Goal: Task Accomplishment & Management: Use online tool/utility

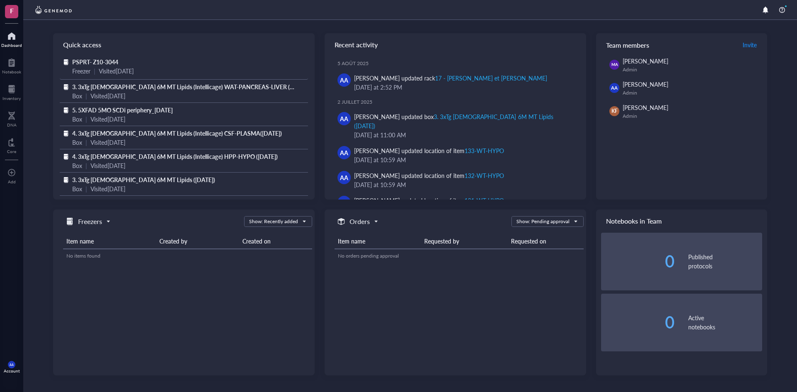
click at [101, 61] on span "PSPRT- Z10-3044" at bounding box center [95, 62] width 46 height 8
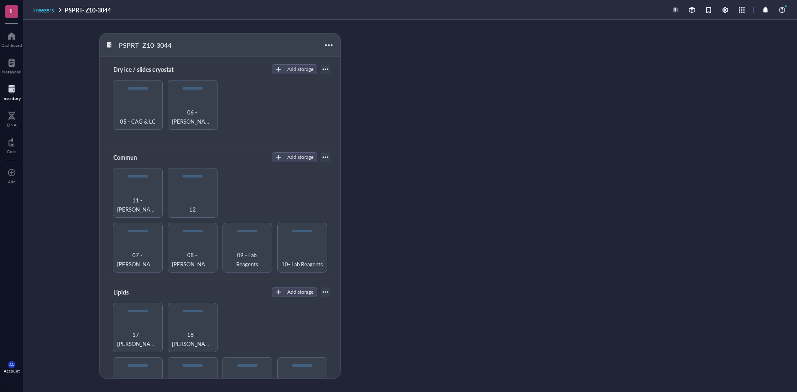
click at [48, 9] on span "Freezers" at bounding box center [43, 10] width 21 height 8
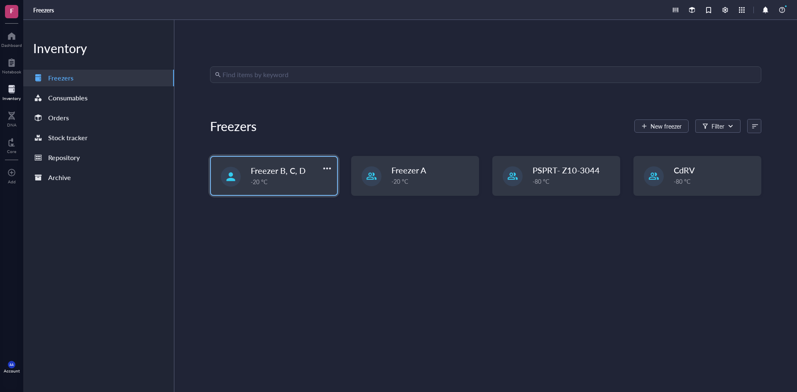
click at [279, 179] on div "-20 °C" at bounding box center [291, 181] width 81 height 9
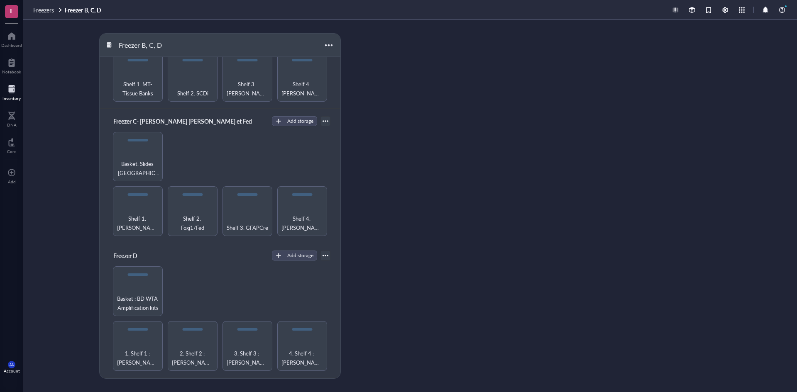
scroll to position [125, 0]
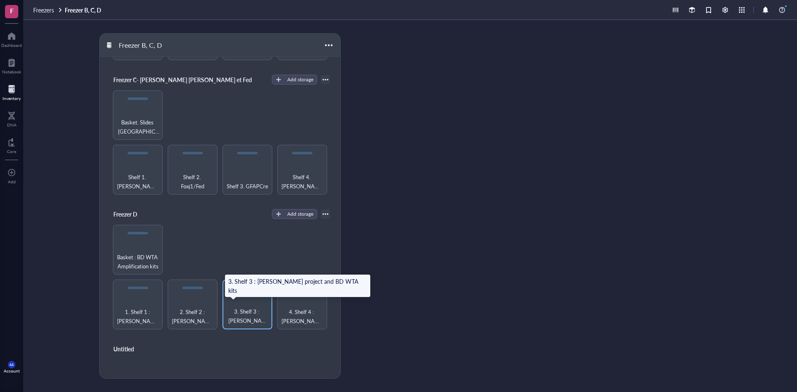
click at [241, 310] on span "3. Shelf 3 : [PERSON_NAME] project and BD WTA kits" at bounding box center [248, 316] width 42 height 18
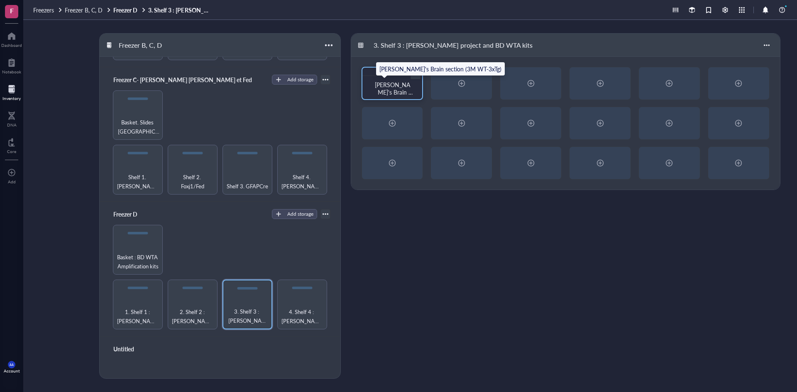
click at [400, 91] on span "[PERSON_NAME]'s Brain section (3M WT-3xTg)" at bounding box center [394, 96] width 39 height 31
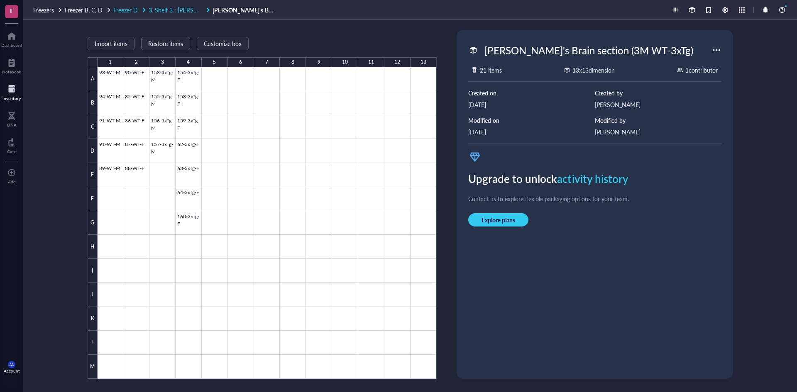
click at [187, 9] on span "3. Shelf 3 : [PERSON_NAME] project and BD WTA kits" at bounding box center [219, 10] width 141 height 8
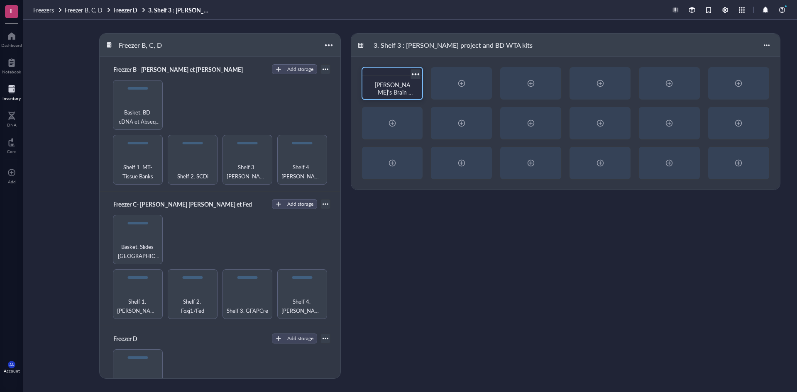
click at [405, 88] on span "[PERSON_NAME]'s Brain section (3M WT-3xTg)" at bounding box center [394, 96] width 39 height 31
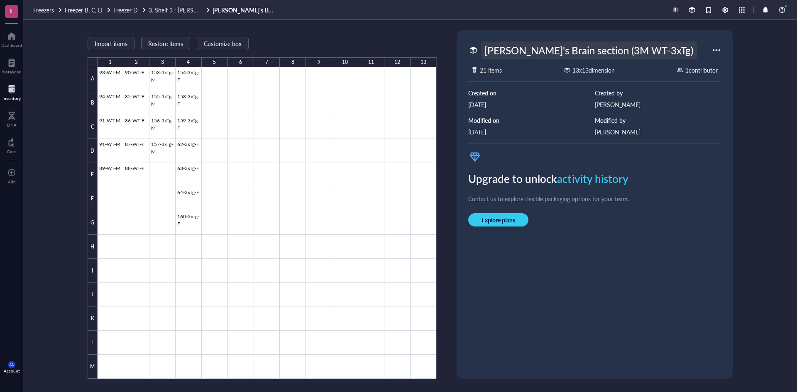
click at [588, 49] on div "[PERSON_NAME]'s Brain section (3M WT-3xTg)" at bounding box center [589, 50] width 216 height 17
type input "[PERSON_NAME]'s Brain section (3M WT-3xTg) Cohorte 1 ([DATE])"
click at [381, 42] on div "Import items Restore items Customize box" at bounding box center [262, 43] width 349 height 7
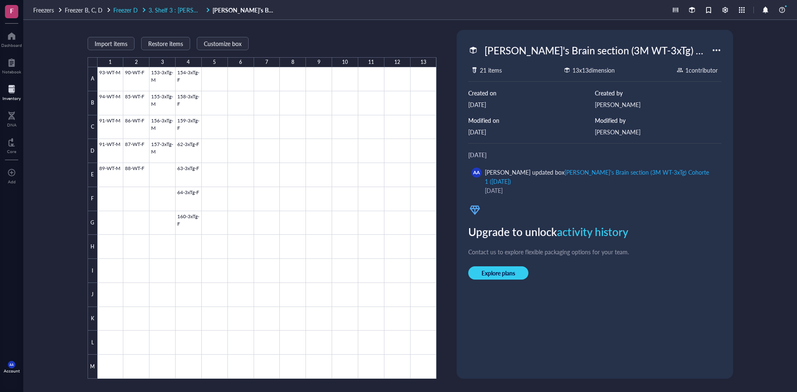
click at [189, 8] on span "3. Shelf 3 : [PERSON_NAME] project and BD WTA kits" at bounding box center [219, 10] width 141 height 8
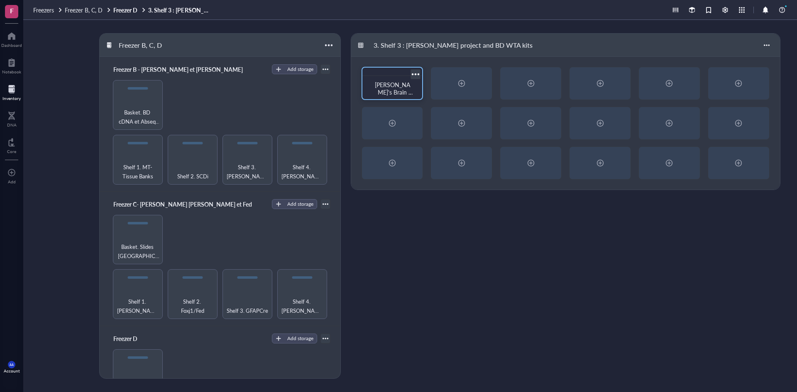
click at [392, 88] on span "[PERSON_NAME]'s Brain section (3M WT-3xTg) Cohorte 1 ([DATE])" at bounding box center [394, 104] width 39 height 46
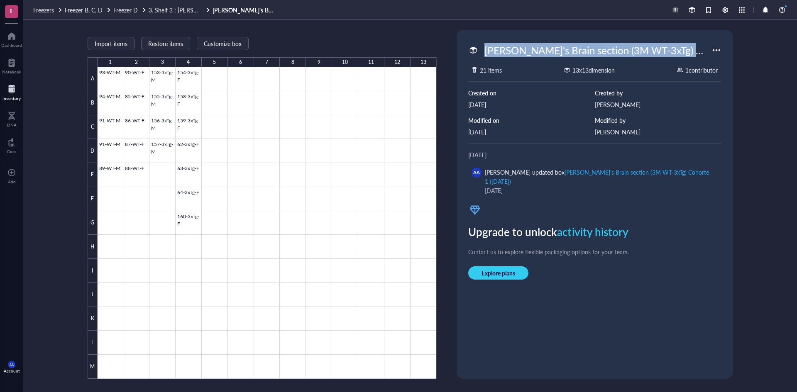
drag, startPoint x: 483, startPoint y: 50, endPoint x: 726, endPoint y: 57, distance: 243.0
click at [726, 57] on div "[PERSON_NAME]'s Brain section (3M WT-3xTg) Cohorte 1 ([DATE]) 21 items 13 x 13 …" at bounding box center [595, 204] width 270 height 343
click at [718, 51] on div at bounding box center [716, 50] width 13 height 13
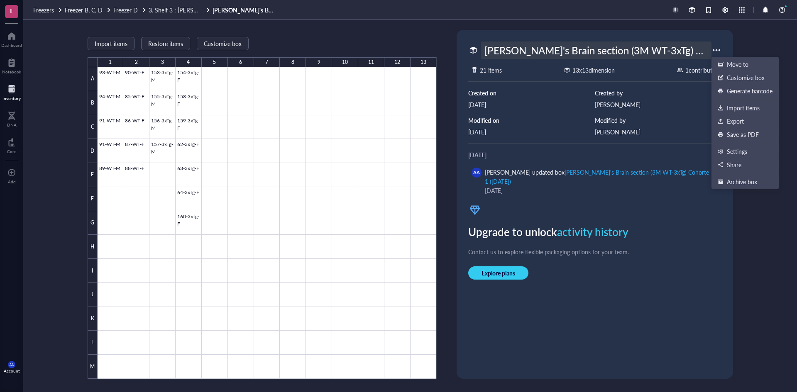
click at [649, 49] on div "[PERSON_NAME]'s Brain section (3M WT-3xTg) Cohorte 1 ([DATE])" at bounding box center [596, 50] width 231 height 17
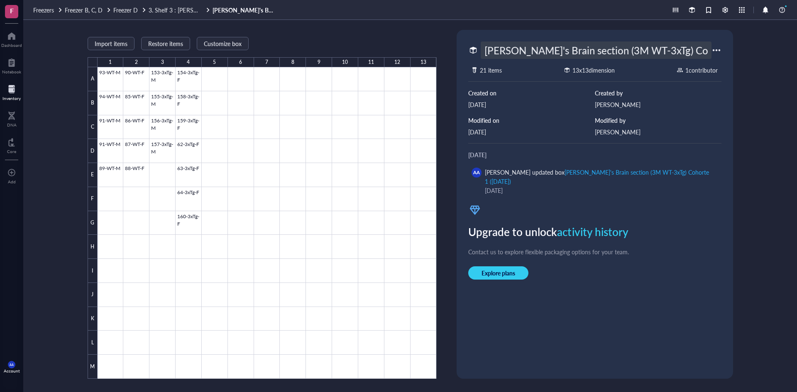
drag, startPoint x: 709, startPoint y: 46, endPoint x: 468, endPoint y: 49, distance: 240.4
click at [468, 49] on div "[PERSON_NAME]'s Brain section (3M WT-3xTg) Cohorte 1 ([DATE])" at bounding box center [589, 50] width 243 height 17
drag, startPoint x: 183, startPoint y: 11, endPoint x: 187, endPoint y: 12, distance: 4.6
click at [183, 11] on span "3. Shelf 3 : [PERSON_NAME] project and BD WTA kits" at bounding box center [219, 10] width 141 height 8
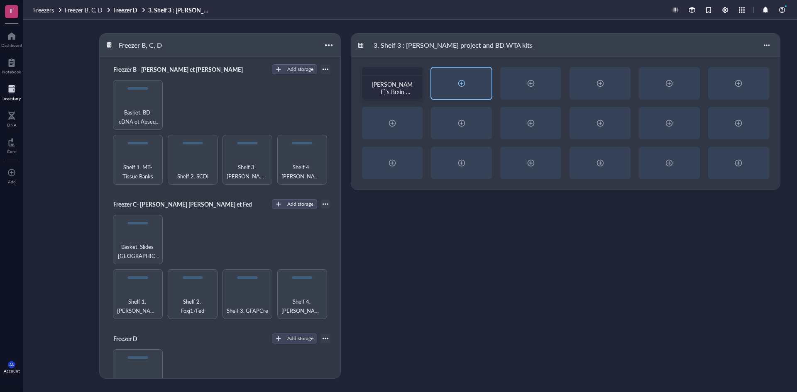
click at [457, 84] on div at bounding box center [461, 83] width 13 height 13
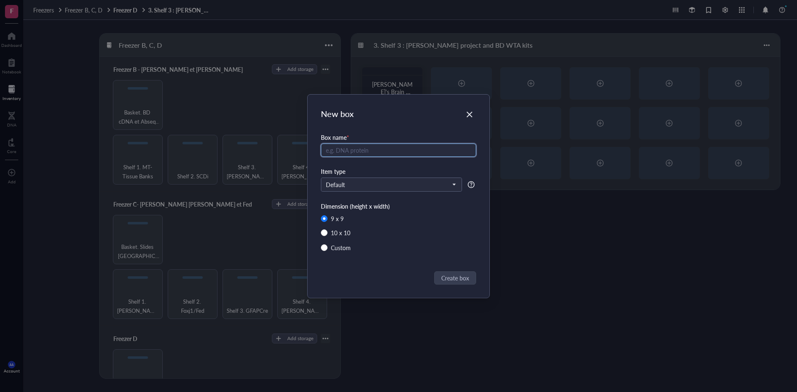
radio input "false"
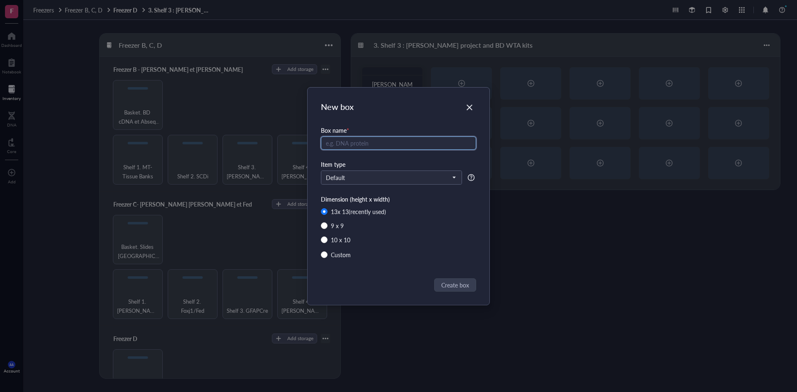
paste input "[PERSON_NAME]'s Brain section (3M WT-3xTg) Cohorte 1 ([DATE])"
click at [443, 145] on input "[PERSON_NAME]'s Brain section (3M WT-3xTg) Cohorte 1 ([DATE])" at bounding box center [398, 143] width 155 height 13
click at [385, 144] on input "[PERSON_NAME]'s Brain section (3M WT-3xTg) Cohorte 2 ([DATE])" at bounding box center [398, 143] width 155 height 13
click at [464, 143] on input "[PERSON_NAME]'s Brain section (3.5M WT-3xTg) Cohorte 2 ([DATE])" at bounding box center [398, 143] width 155 height 13
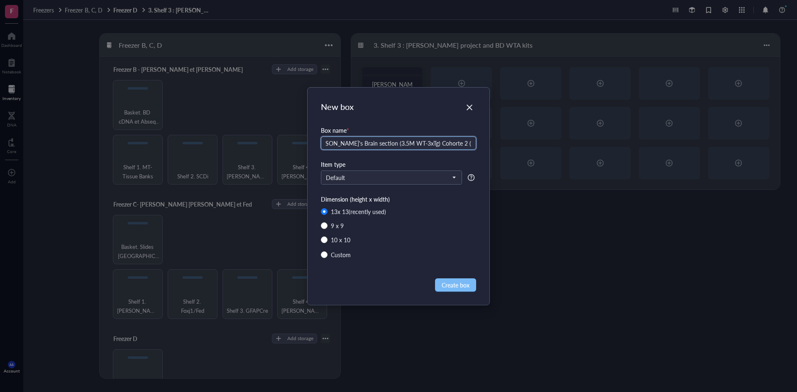
type input "[PERSON_NAME]'s Brain section (3.5M WT-3xTg) Cohorte 2 ([DATE])"
click at [448, 283] on span "Create box" at bounding box center [456, 285] width 28 height 9
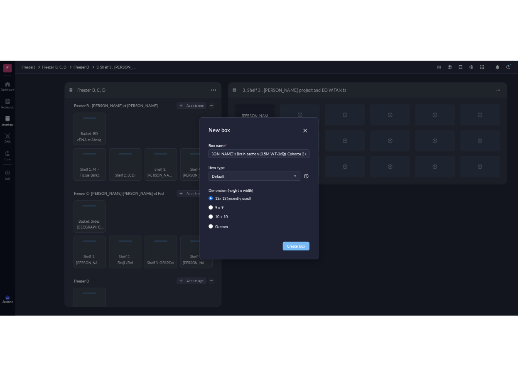
scroll to position [0, 0]
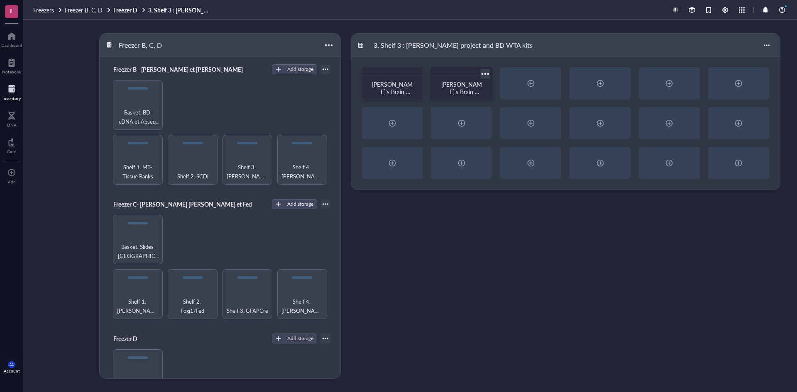
click at [465, 87] on span "[PERSON_NAME]'s Brain section (3.5M WT-3xTg) Cohorte 2 ([DATE])" at bounding box center [461, 103] width 41 height 46
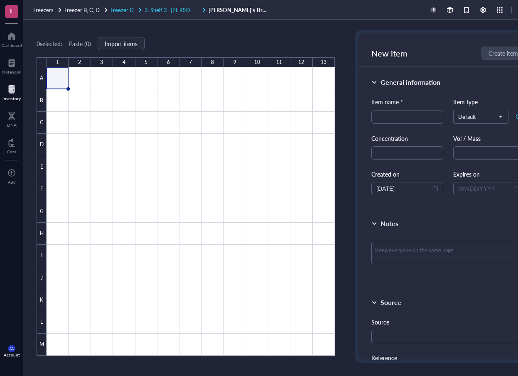
click at [175, 9] on span "3. Shelf 3 : [PERSON_NAME] project and BD WTA kits" at bounding box center [209, 10] width 129 height 8
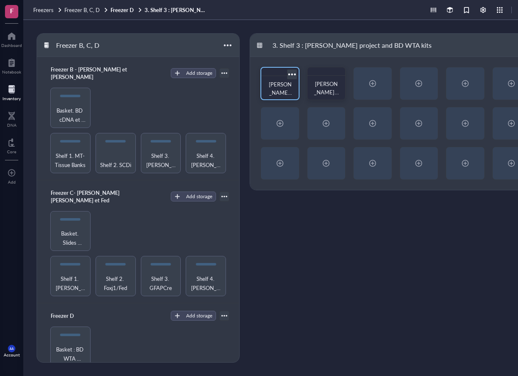
click at [282, 87] on span "[PERSON_NAME]'s Brain section (3M WT-3xTg) Cohorte 1 ([DATE])" at bounding box center [281, 117] width 24 height 74
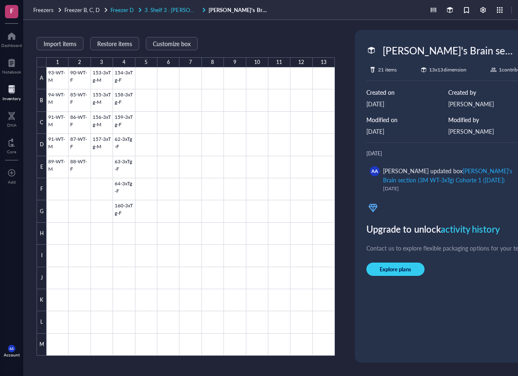
click at [179, 10] on span "3. Shelf 3 : [PERSON_NAME] project and BD WTA kits" at bounding box center [209, 10] width 129 height 8
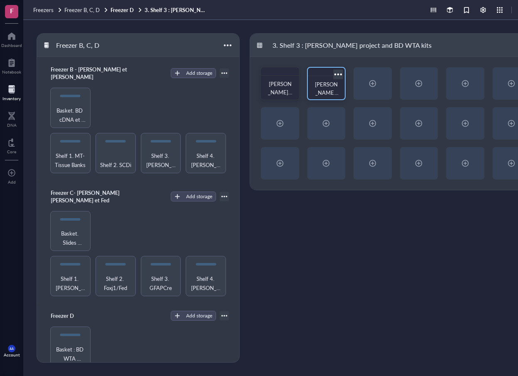
click at [325, 89] on span "[PERSON_NAME]'s Brain section (3.5M WT-3xTg) Cohorte 2 ([DATE])" at bounding box center [327, 117] width 24 height 74
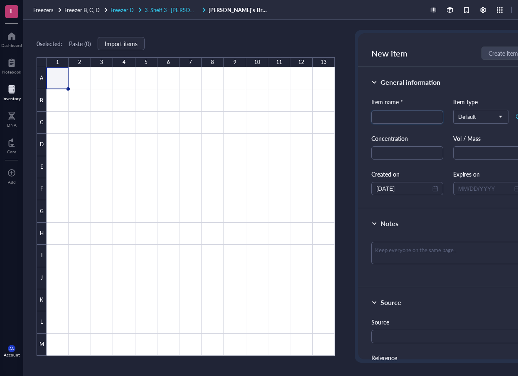
click at [183, 8] on span "3. Shelf 3 : [PERSON_NAME] project and BD WTA kits" at bounding box center [209, 10] width 129 height 8
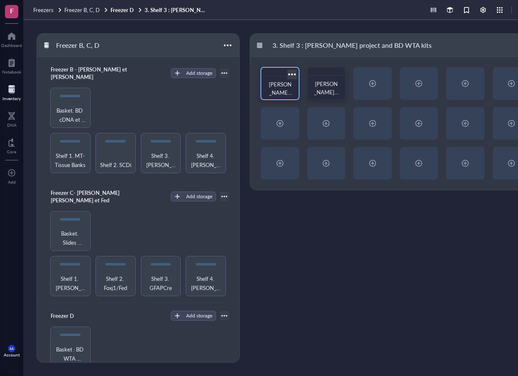
click at [286, 93] on span "[PERSON_NAME]'s Brain section (3M WT-3xTg) Cohorte 1 ([DATE])" at bounding box center [281, 117] width 24 height 74
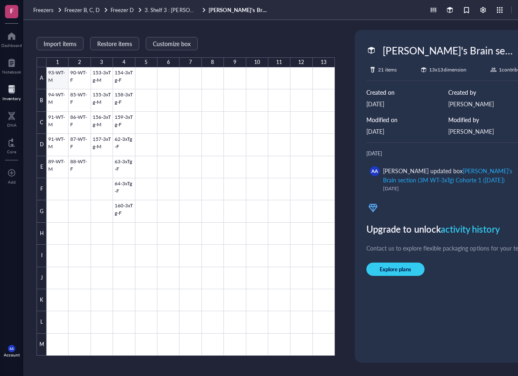
click at [55, 78] on div at bounding box center [191, 211] width 288 height 288
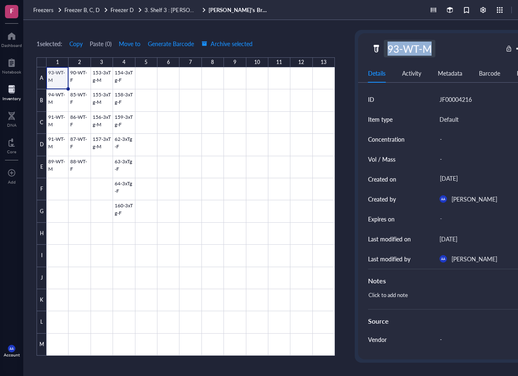
drag, startPoint x: 437, startPoint y: 51, endPoint x: 385, endPoint y: 51, distance: 52.3
click at [385, 51] on div "93-WT-M" at bounding box center [436, 48] width 131 height 17
copy div "93-WT-M"
click at [176, 9] on span "3. Shelf 3 : [PERSON_NAME] project and BD WTA kits" at bounding box center [209, 10] width 129 height 8
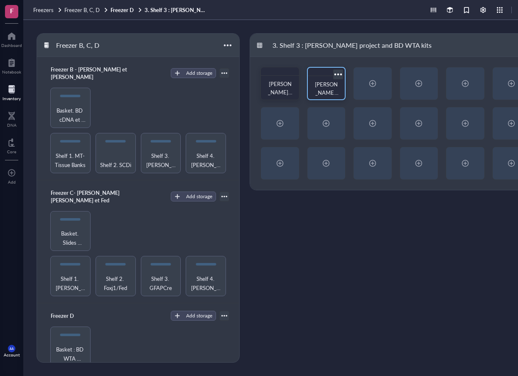
click at [328, 88] on div "[PERSON_NAME]'s Brain section (3.5M WT-3xTg) Cohorte 2 ([DATE])" at bounding box center [326, 88] width 24 height 17
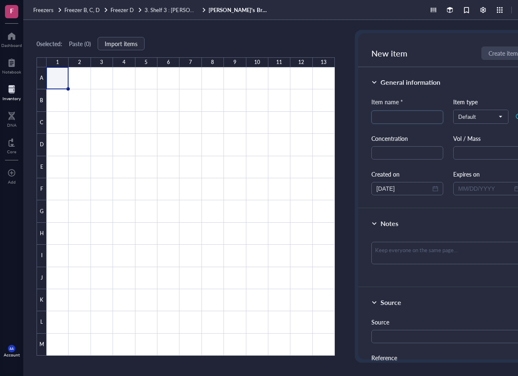
click at [396, 53] on span "New item" at bounding box center [389, 53] width 36 height 12
click at [387, 115] on input "search" at bounding box center [407, 117] width 62 height 12
paste input "93-WT-M"
click at [380, 118] on input "93-WT-M" at bounding box center [407, 117] width 62 height 12
drag, startPoint x: 383, startPoint y: 117, endPoint x: 366, endPoint y: 118, distance: 16.6
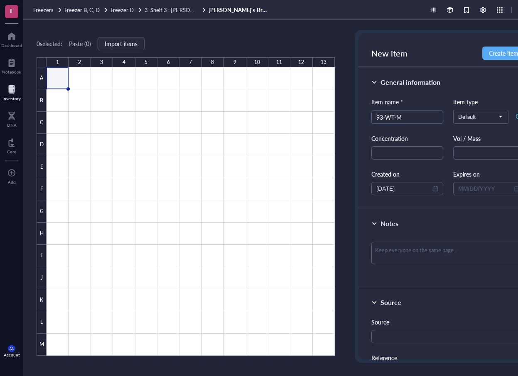
click at [366, 118] on div "General information Item name * 93-WT-M 93-WT-M Item type Default Concentration…" at bounding box center [448, 137] width 180 height 141
type input "215-WT-M"
click at [499, 51] on span "Create item" at bounding box center [503, 53] width 29 height 7
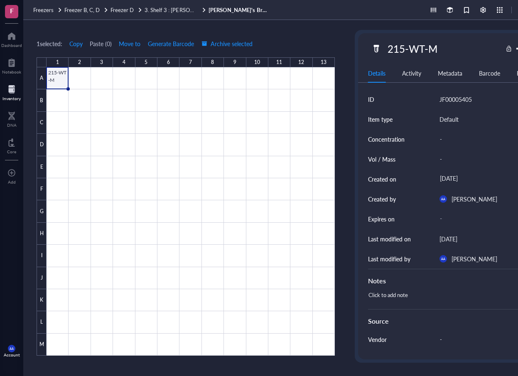
click at [61, 79] on div at bounding box center [191, 211] width 288 height 288
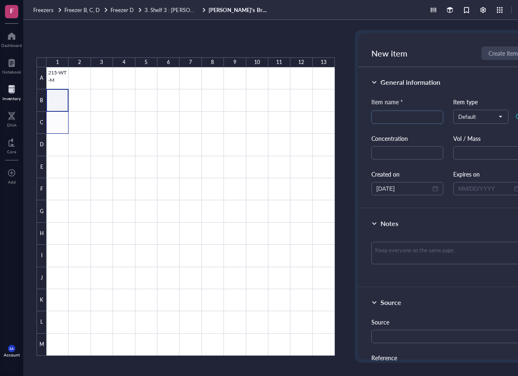
drag, startPoint x: 62, startPoint y: 104, endPoint x: 62, endPoint y: 117, distance: 12.5
click at [62, 117] on div at bounding box center [191, 211] width 288 height 288
click at [59, 73] on div at bounding box center [191, 211] width 288 height 288
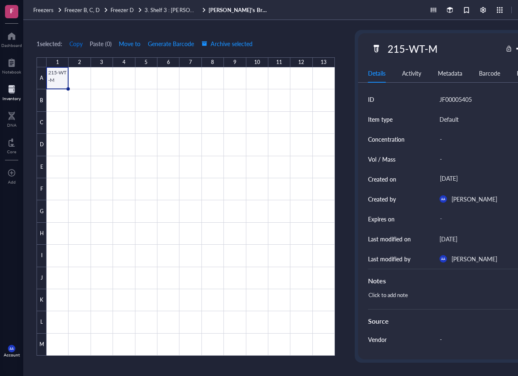
click at [80, 42] on span "Copy" at bounding box center [75, 43] width 13 height 7
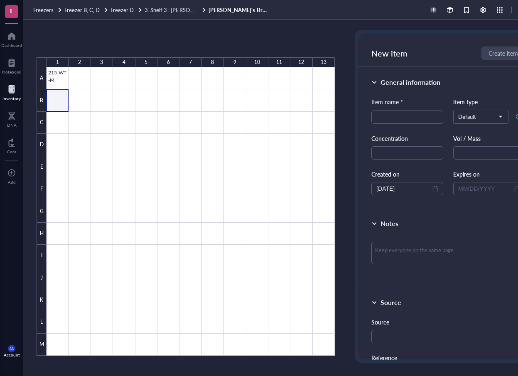
drag, startPoint x: 61, startPoint y: 96, endPoint x: 60, endPoint y: 119, distance: 22.9
click at [60, 119] on div at bounding box center [191, 211] width 288 height 288
click at [82, 41] on button "Paste ( 1 )" at bounding box center [80, 43] width 23 height 13
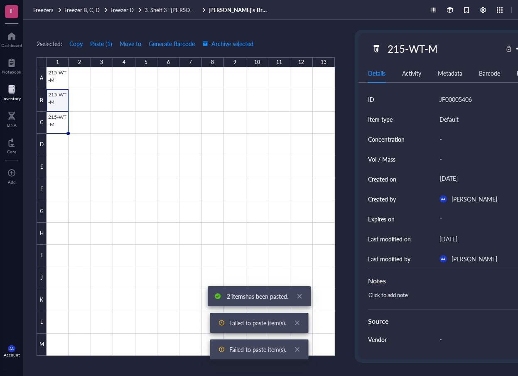
click at [53, 97] on div at bounding box center [191, 211] width 288 height 288
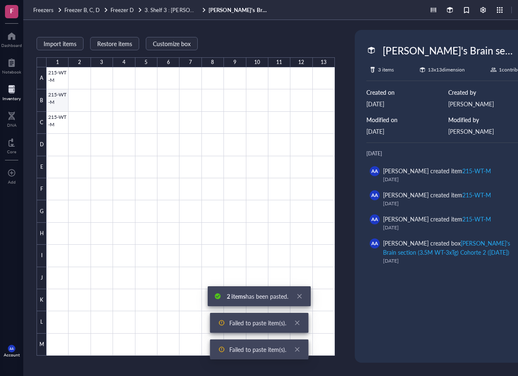
click at [59, 98] on div at bounding box center [191, 211] width 288 height 288
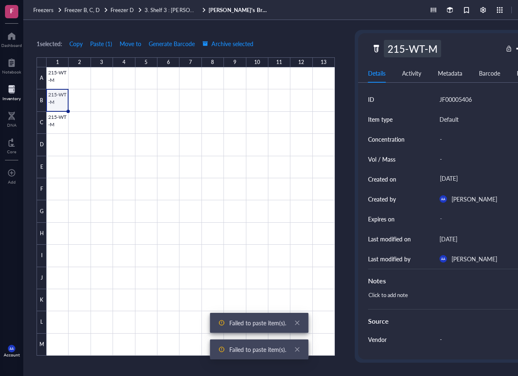
click at [391, 49] on div "215-WT-M" at bounding box center [412, 48] width 57 height 17
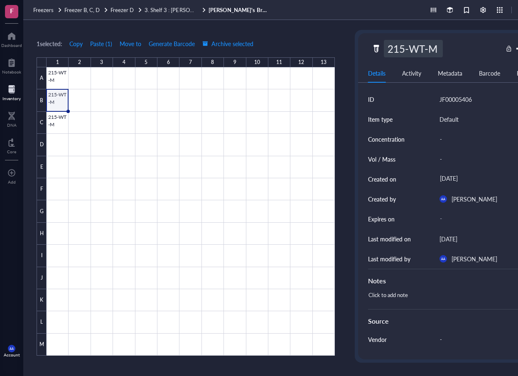
click at [405, 48] on input "215-WT-M" at bounding box center [413, 48] width 58 height 17
type input "216-WT-M"
click at [456, 50] on div "216-WT-M" at bounding box center [436, 48] width 131 height 17
click at [61, 122] on div at bounding box center [191, 211] width 288 height 288
click at [400, 50] on div "215-WT-M" at bounding box center [412, 48] width 57 height 17
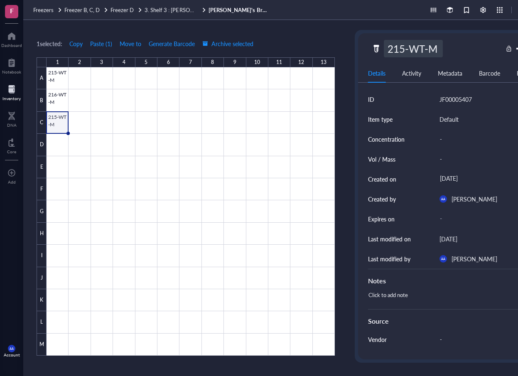
click at [404, 49] on input "215-WT-M" at bounding box center [413, 48] width 58 height 17
type input "217-WT-M"
click at [215, 136] on div at bounding box center [191, 211] width 288 height 288
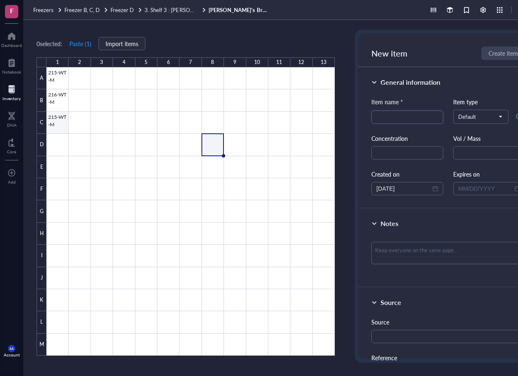
click at [56, 125] on div at bounding box center [191, 211] width 288 height 288
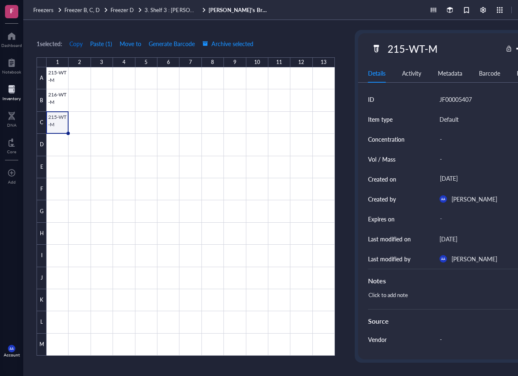
click at [79, 42] on span "Copy" at bounding box center [75, 43] width 13 height 7
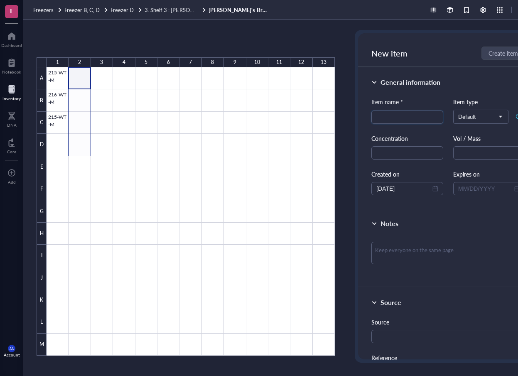
drag, startPoint x: 82, startPoint y: 79, endPoint x: 79, endPoint y: 146, distance: 67.3
click at [79, 146] on div at bounding box center [191, 211] width 288 height 288
click at [82, 45] on button "Paste ( 1 )" at bounding box center [80, 43] width 23 height 13
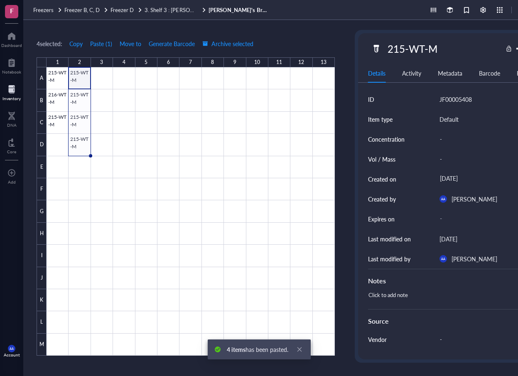
click at [78, 77] on div at bounding box center [191, 211] width 288 height 288
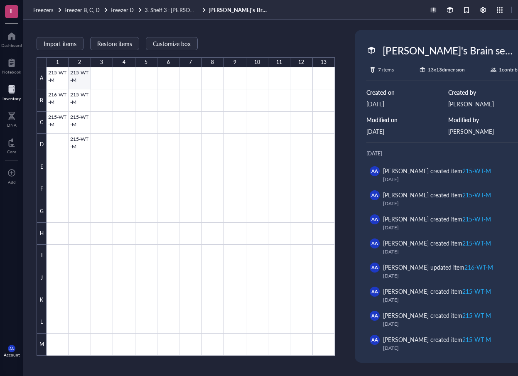
click at [83, 76] on div at bounding box center [191, 211] width 288 height 288
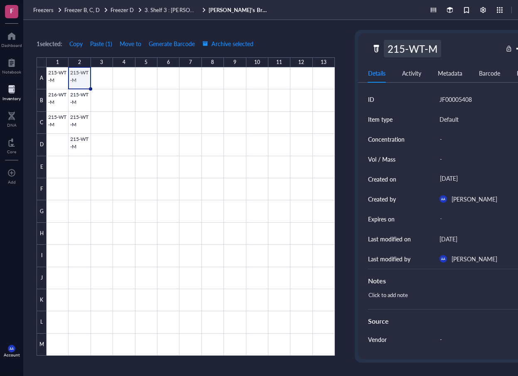
click at [401, 51] on div "215-WT-M" at bounding box center [412, 48] width 57 height 17
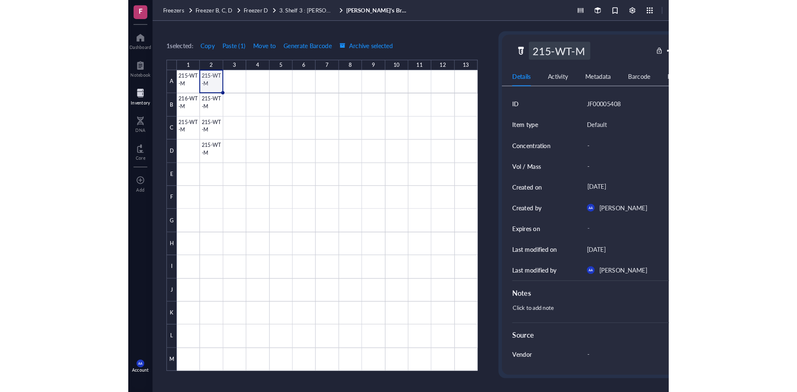
scroll to position [0, 0]
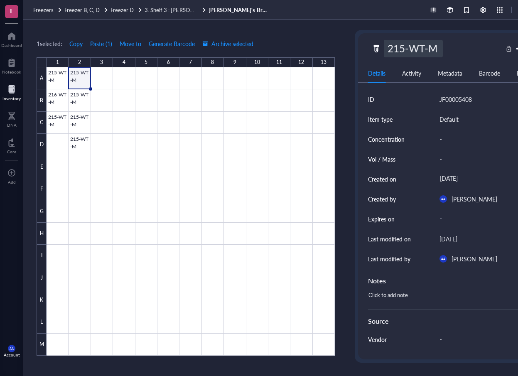
drag, startPoint x: 404, startPoint y: 49, endPoint x: 395, endPoint y: 53, distance: 9.5
click at [395, 53] on input "215-WT-M" at bounding box center [413, 48] width 58 height 17
click at [425, 48] on input "247-WT-M" at bounding box center [413, 48] width 58 height 17
type input "247-3xTg-M"
click at [468, 48] on div "247-3xTg-M" at bounding box center [436, 48] width 131 height 17
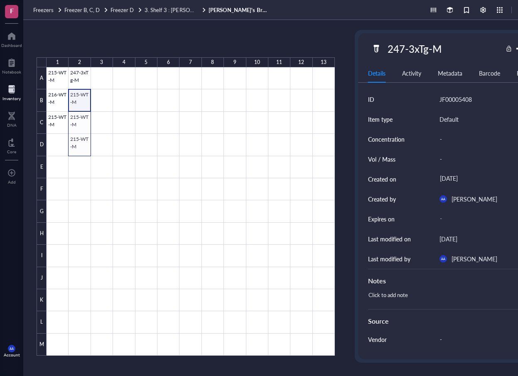
drag, startPoint x: 77, startPoint y: 98, endPoint x: 76, endPoint y: 145, distance: 46.1
click at [76, 145] on div at bounding box center [191, 211] width 288 height 288
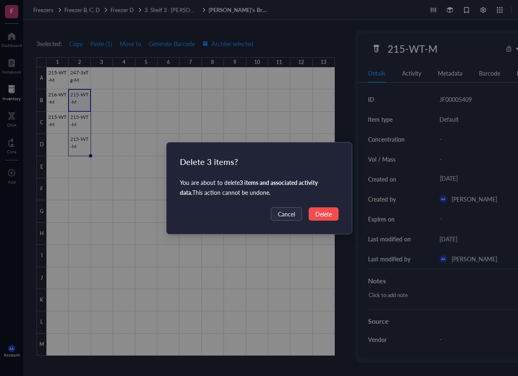
click at [330, 214] on span "Delete" at bounding box center [323, 213] width 17 height 9
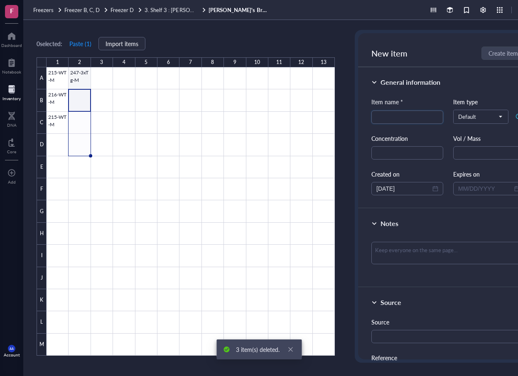
click at [78, 76] on div at bounding box center [191, 211] width 288 height 288
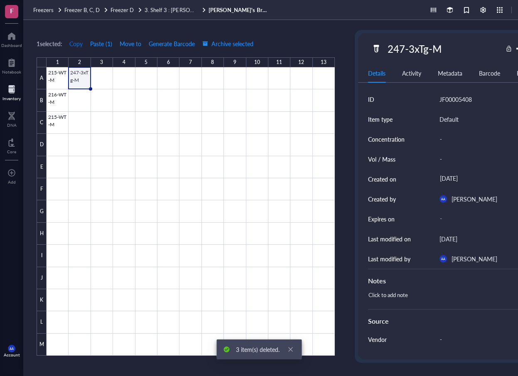
click at [78, 42] on span "Copy" at bounding box center [75, 43] width 13 height 7
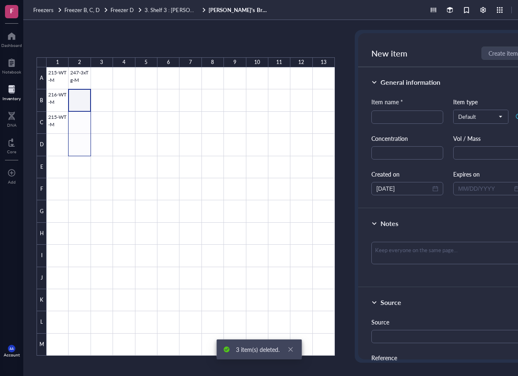
drag, startPoint x: 79, startPoint y: 124, endPoint x: 81, endPoint y: 141, distance: 16.7
click at [81, 141] on div at bounding box center [191, 211] width 288 height 288
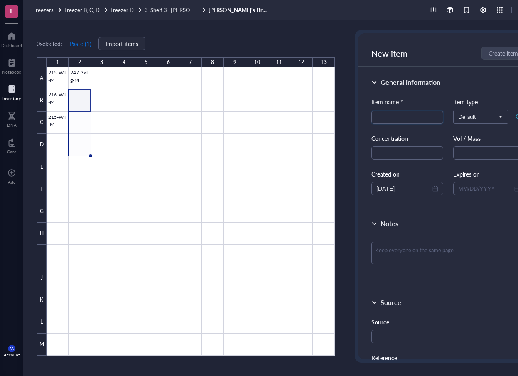
click at [81, 42] on button "Paste ( 1 )" at bounding box center [80, 43] width 23 height 13
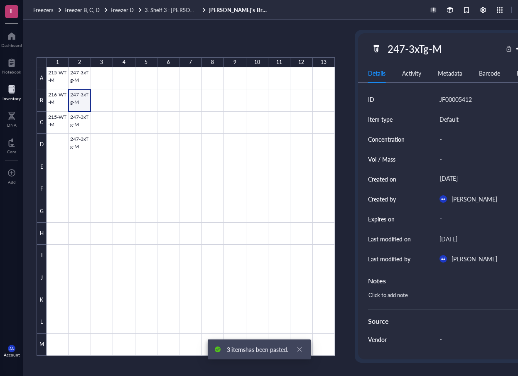
click at [79, 100] on div at bounding box center [191, 211] width 288 height 288
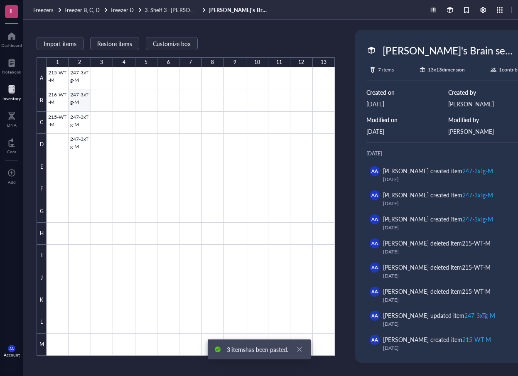
click at [80, 97] on div at bounding box center [191, 211] width 288 height 288
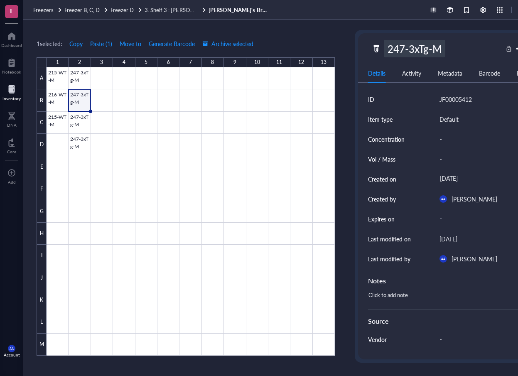
click at [398, 51] on div "247-3xTg-M" at bounding box center [414, 48] width 61 height 17
click at [404, 48] on input "247-3xTg-M" at bounding box center [419, 48] width 70 height 17
type input "248-3xTg-M"
click at [103, 133] on div at bounding box center [191, 211] width 288 height 288
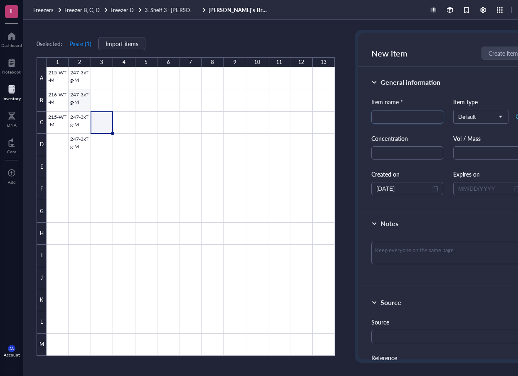
click at [80, 99] on div at bounding box center [191, 211] width 288 height 288
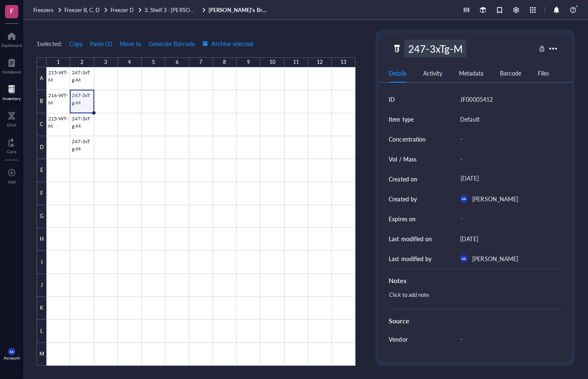
click at [419, 53] on div "247-3xTg-M" at bounding box center [434, 48] width 61 height 17
click at [425, 49] on input "247-3xTg-M" at bounding box center [440, 48] width 70 height 17
type input "248-3xTg-M"
click at [492, 43] on div "248-3xTg-M" at bounding box center [464, 48] width 144 height 17
click at [85, 125] on div at bounding box center [201, 216] width 309 height 299
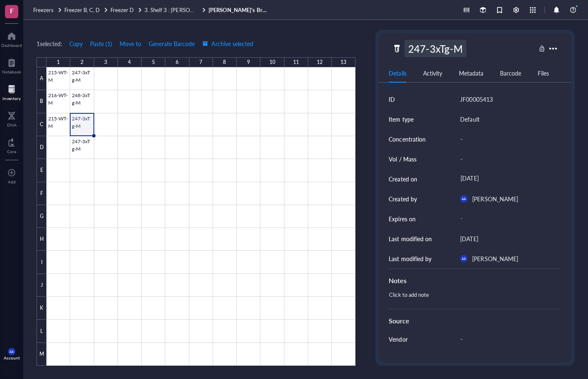
click at [420, 53] on div "247-3xTg-M" at bounding box center [434, 48] width 61 height 17
click at [426, 49] on input "247-3xTg-M" at bounding box center [440, 48] width 70 height 17
type input "249-3xTg-M"
click at [508, 51] on div "249-3xTg-M" at bounding box center [464, 48] width 144 height 17
click at [83, 144] on div at bounding box center [201, 216] width 309 height 299
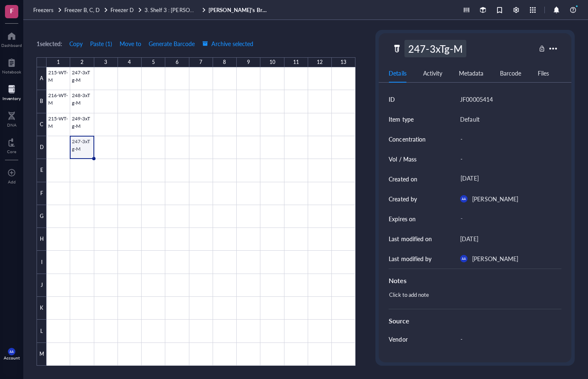
click at [418, 49] on div "247-3xTg-M" at bounding box center [434, 48] width 61 height 17
click at [424, 48] on input "247-3xTg-M" at bounding box center [440, 48] width 70 height 17
type input "250-3xTg-M"
click at [500, 50] on div "250-3xTg-M" at bounding box center [464, 48] width 144 height 17
click at [106, 78] on div at bounding box center [201, 216] width 309 height 299
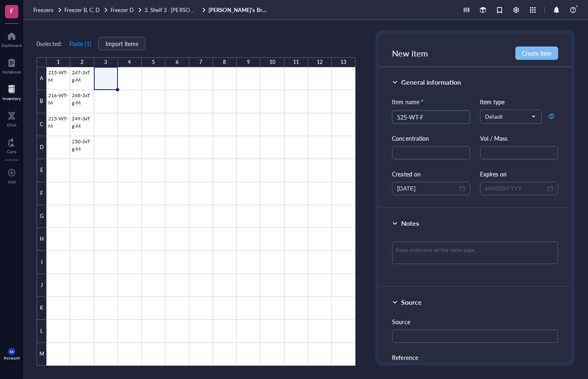
type input "525-WT-F"
click at [530, 52] on span "Create item" at bounding box center [536, 53] width 29 height 7
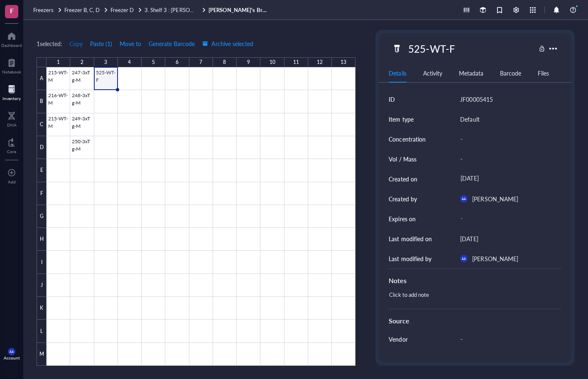
click at [80, 44] on span "Copy" at bounding box center [75, 43] width 13 height 7
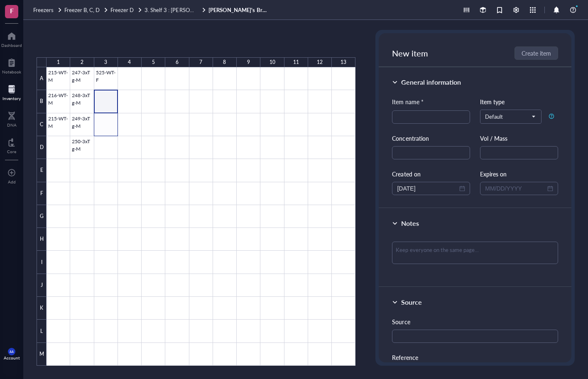
drag, startPoint x: 113, startPoint y: 102, endPoint x: 109, endPoint y: 121, distance: 19.4
click at [109, 121] on div at bounding box center [201, 216] width 309 height 299
click at [77, 42] on button "Paste ( 1 )" at bounding box center [80, 43] width 23 height 13
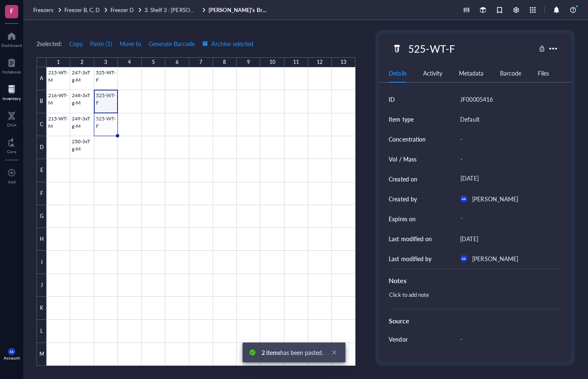
click at [103, 101] on div at bounding box center [201, 216] width 309 height 299
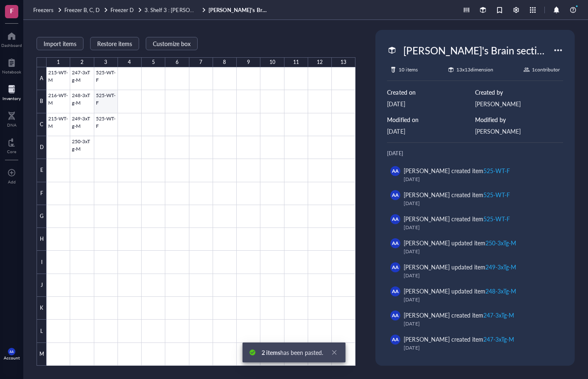
click at [103, 103] on div at bounding box center [201, 216] width 309 height 299
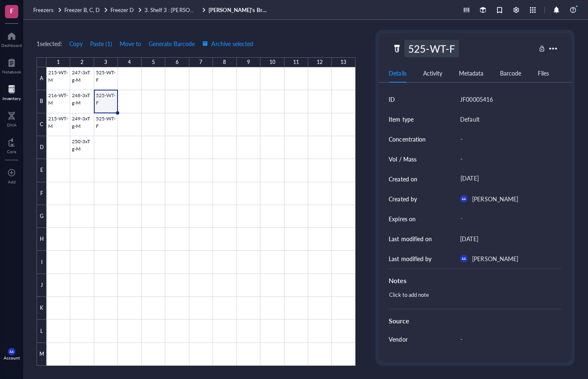
click at [423, 51] on div "525-WT-F" at bounding box center [431, 48] width 54 height 17
click at [426, 49] on input "525-WT-F" at bounding box center [434, 48] width 58 height 17
type input "526-WT-F"
click at [505, 47] on div "526-WT-F" at bounding box center [464, 48] width 144 height 17
click at [109, 120] on div at bounding box center [201, 216] width 309 height 299
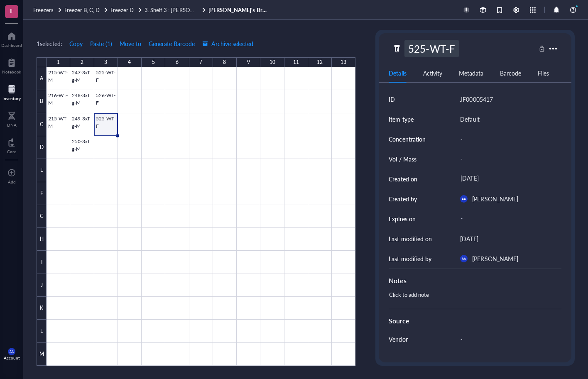
click at [420, 51] on div "525-WT-F" at bounding box center [431, 48] width 54 height 17
click at [425, 49] on input "525-WT-F" at bounding box center [434, 48] width 58 height 17
type input "527-WT-F"
click at [490, 49] on div "527-WT-F" at bounding box center [464, 48] width 144 height 17
click at [125, 78] on div at bounding box center [201, 216] width 309 height 299
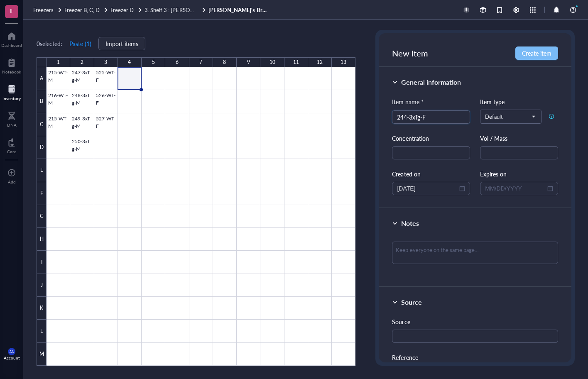
type input "244-3xTg-F"
click at [528, 52] on span "Create item" at bounding box center [536, 53] width 29 height 7
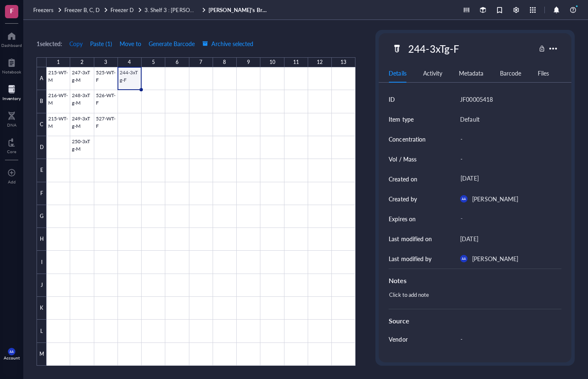
click at [79, 44] on span "Copy" at bounding box center [75, 43] width 13 height 7
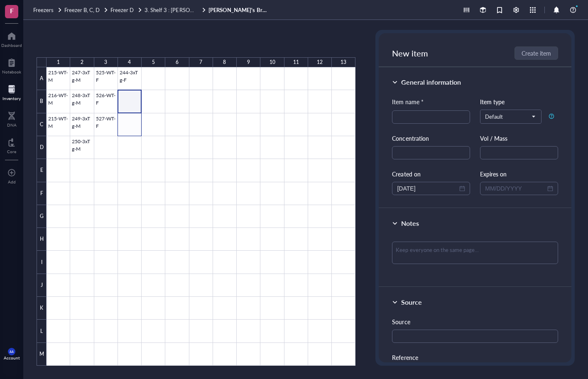
drag, startPoint x: 134, startPoint y: 103, endPoint x: 132, endPoint y: 123, distance: 20.0
click at [132, 123] on div at bounding box center [201, 216] width 309 height 299
click at [80, 43] on button "Paste ( 1 )" at bounding box center [80, 43] width 23 height 13
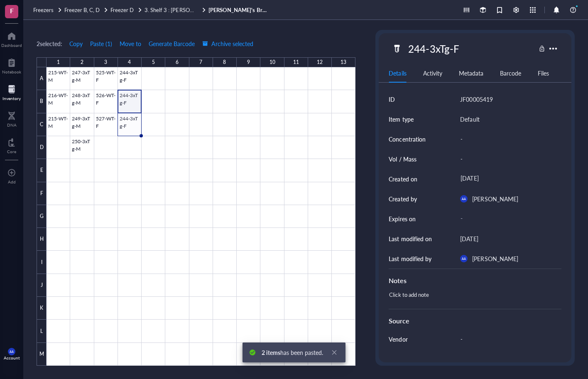
click at [130, 98] on div at bounding box center [201, 216] width 309 height 299
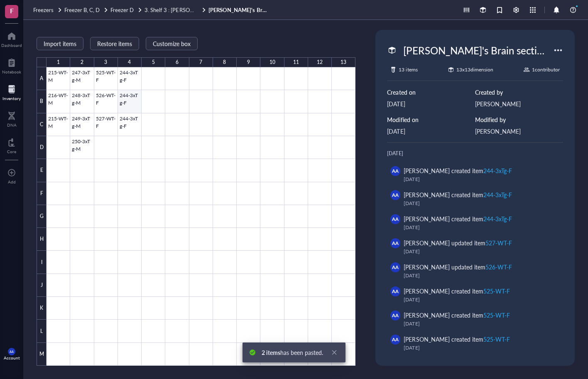
click at [127, 98] on div at bounding box center [201, 216] width 309 height 299
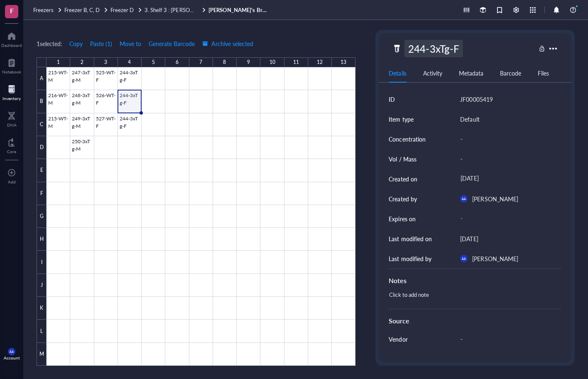
click at [419, 51] on div "244-3xTg-F" at bounding box center [433, 48] width 58 height 17
click at [424, 50] on input "244-3xTg-F" at bounding box center [440, 48] width 70 height 17
type input "245-3xTg-F"
click at [498, 49] on div "245-3xTg-F" at bounding box center [464, 48] width 144 height 17
click at [126, 123] on div at bounding box center [201, 216] width 309 height 299
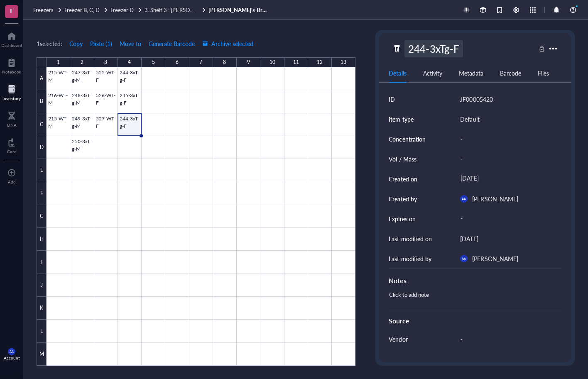
click at [419, 52] on div "244-3xTg-F" at bounding box center [433, 48] width 58 height 17
click at [426, 47] on input "244-3xTg-F" at bounding box center [440, 48] width 70 height 17
type input "246-3xTg-F"
click at [489, 49] on div "246-3xTg-F" at bounding box center [464, 48] width 144 height 17
click at [444, 54] on div "246-3xTg-F" at bounding box center [433, 48] width 58 height 17
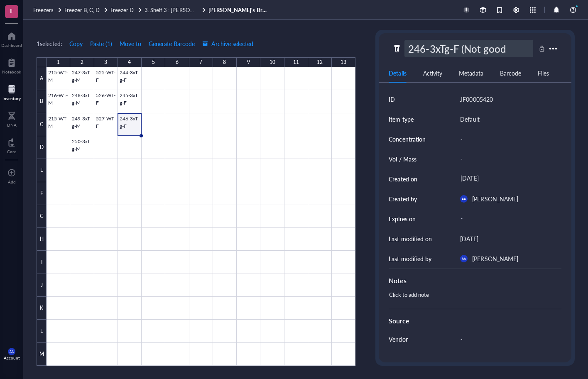
type input "246-3xTg-F (Not good)"
click at [554, 59] on div "246-3xTg-F (Not good) Details Activity Metadata Barcode Files ID JF00005420 Ite…" at bounding box center [475, 197] width 193 height 329
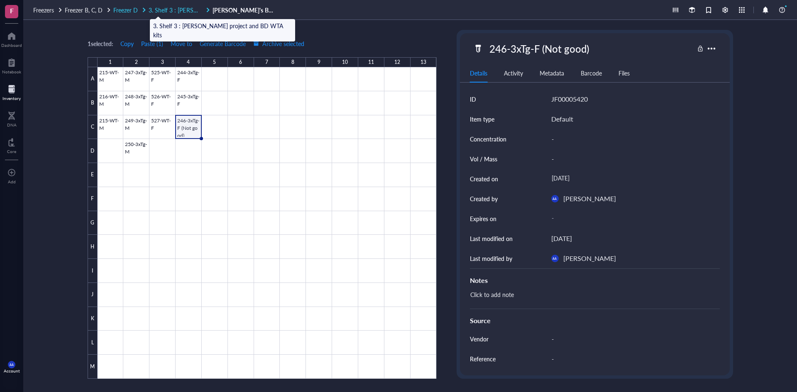
click at [186, 13] on span "3. Shelf 3 : [PERSON_NAME] project and BD WTA kits" at bounding box center [219, 10] width 141 height 8
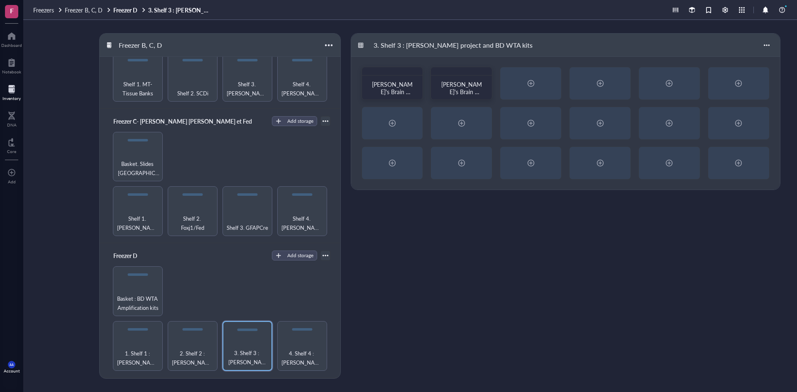
scroll to position [125, 0]
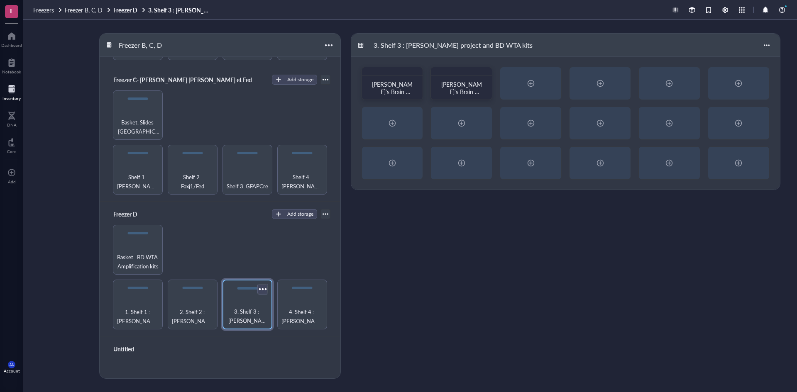
click at [260, 284] on div at bounding box center [263, 289] width 12 height 12
click at [323, 211] on div at bounding box center [326, 214] width 6 height 6
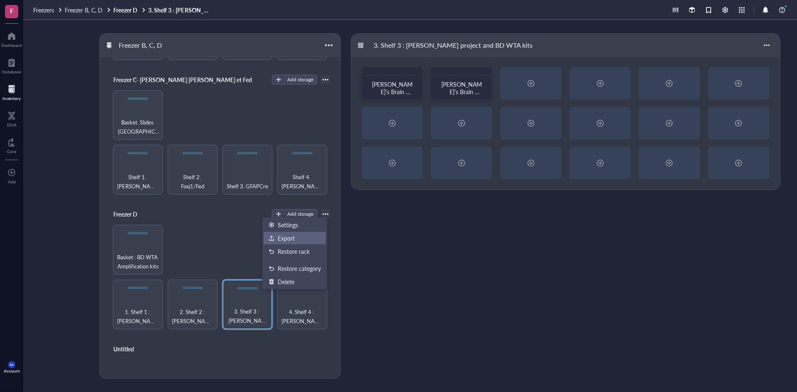
click at [289, 240] on div "Export" at bounding box center [286, 238] width 17 height 7
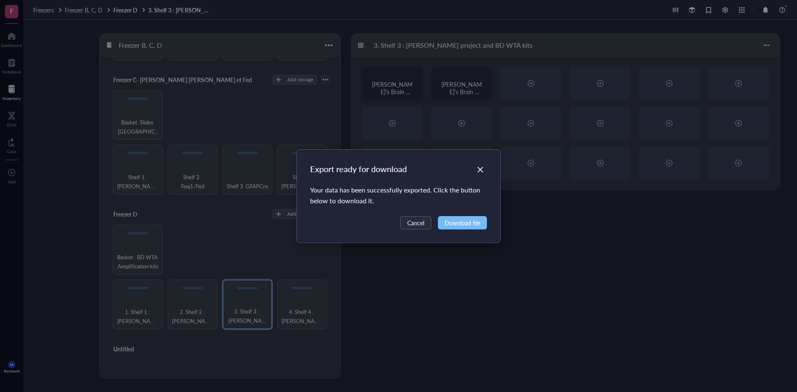
click at [470, 220] on span "Download file" at bounding box center [463, 222] width 36 height 9
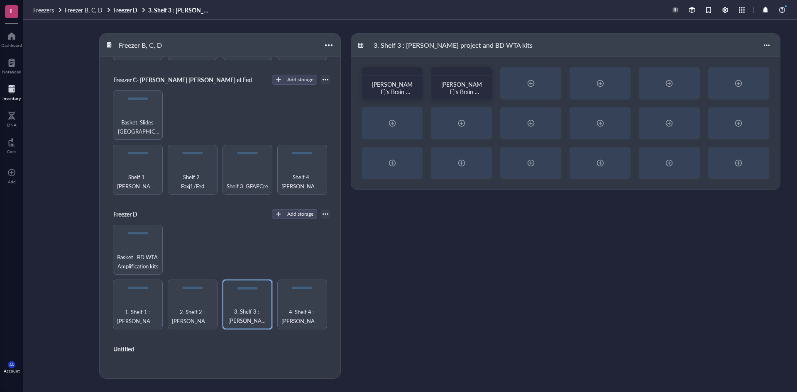
click at [674, 29] on div "Freezer B, C, D Freezer B - [PERSON_NAME] et [PERSON_NAME] Add storage Shelf 1.…" at bounding box center [410, 206] width 774 height 372
